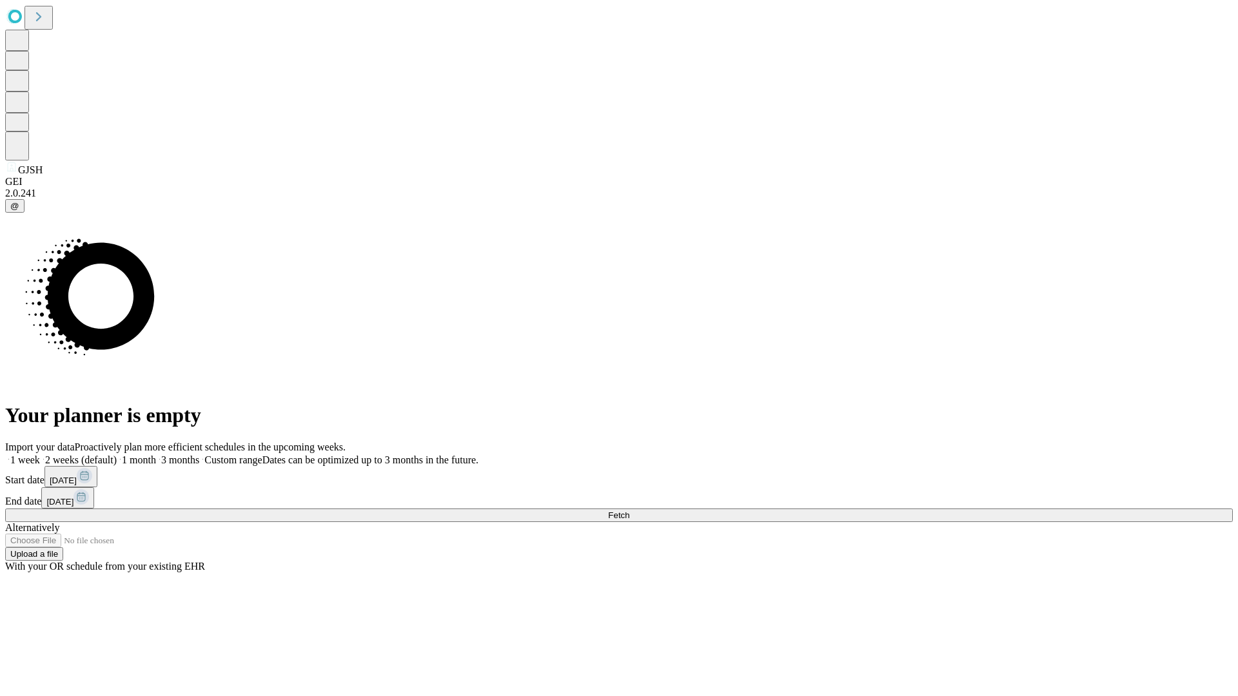
click at [629, 511] on span "Fetch" at bounding box center [618, 516] width 21 height 10
